Goal: Book appointment/travel/reservation

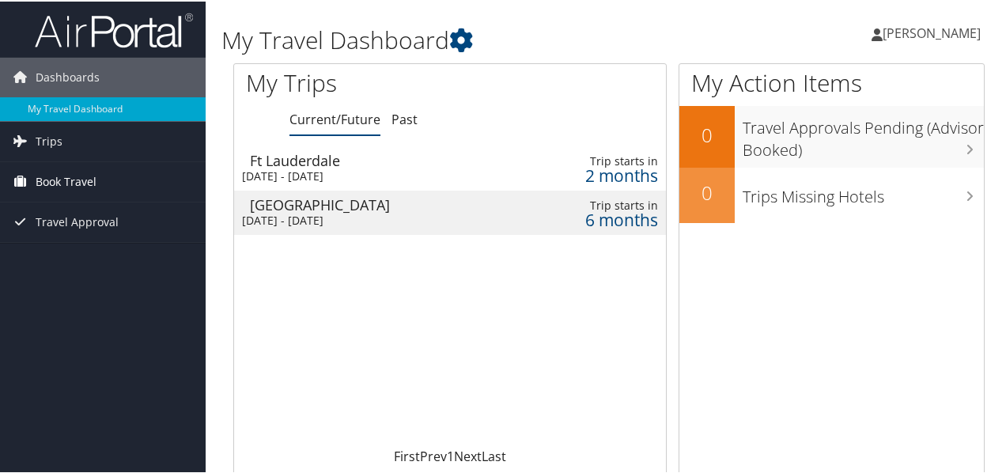
click at [119, 178] on link "Book Travel" at bounding box center [103, 180] width 206 height 40
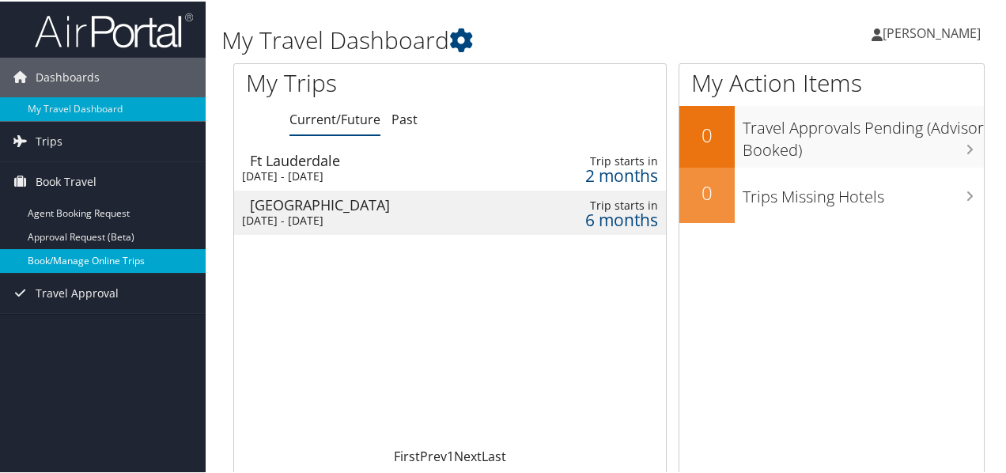
click at [77, 260] on link "Book/Manage Online Trips" at bounding box center [103, 259] width 206 height 24
